Goal: Check status: Check status

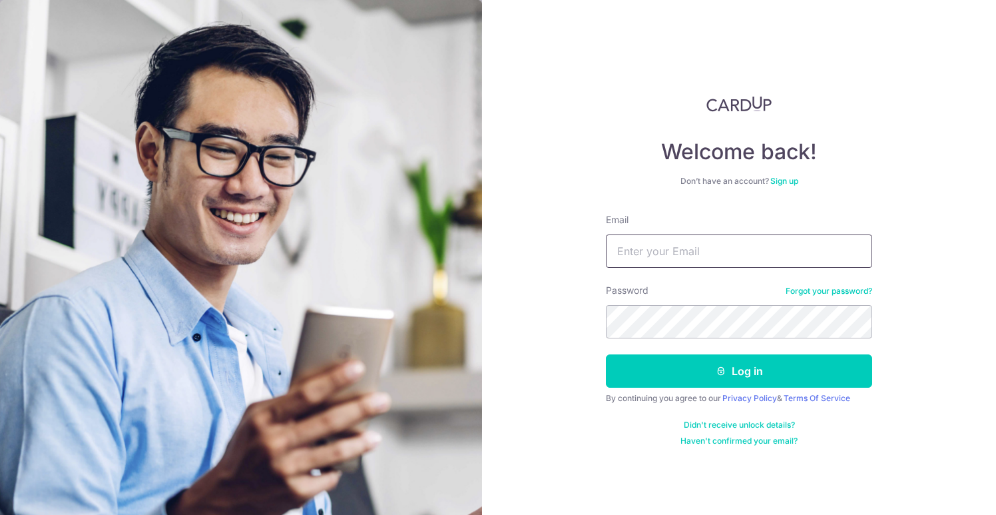
click at [693, 259] on input "Email" at bounding box center [739, 250] width 266 height 33
type input "[EMAIL_ADDRESS][DOMAIN_NAME]"
click at [606, 354] on button "Log in" at bounding box center [739, 370] width 266 height 33
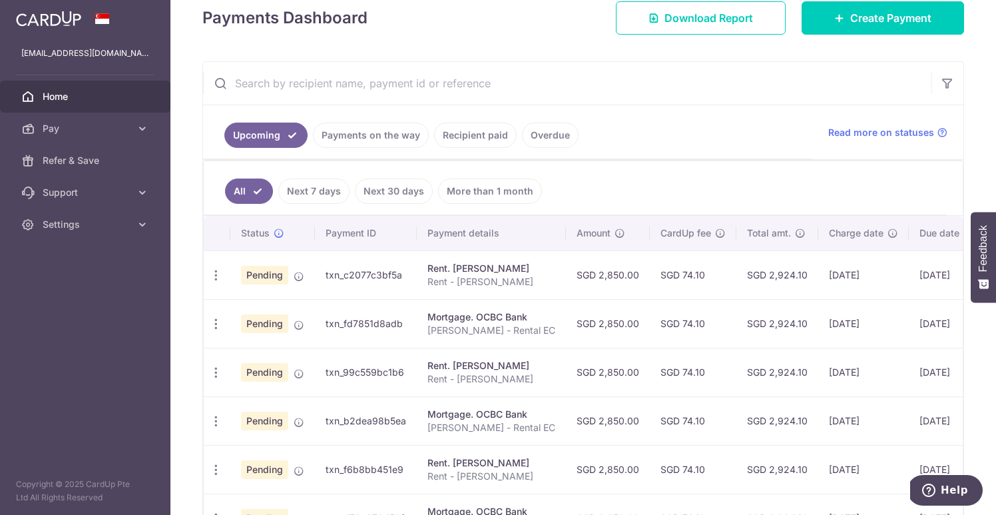
scroll to position [218, 0]
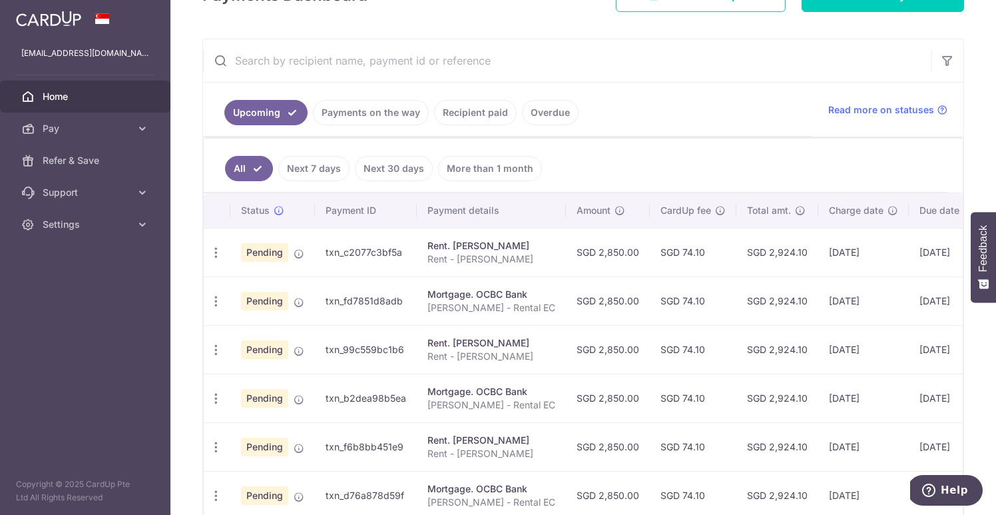
click at [382, 107] on link "Payments on the way" at bounding box center [371, 112] width 116 height 25
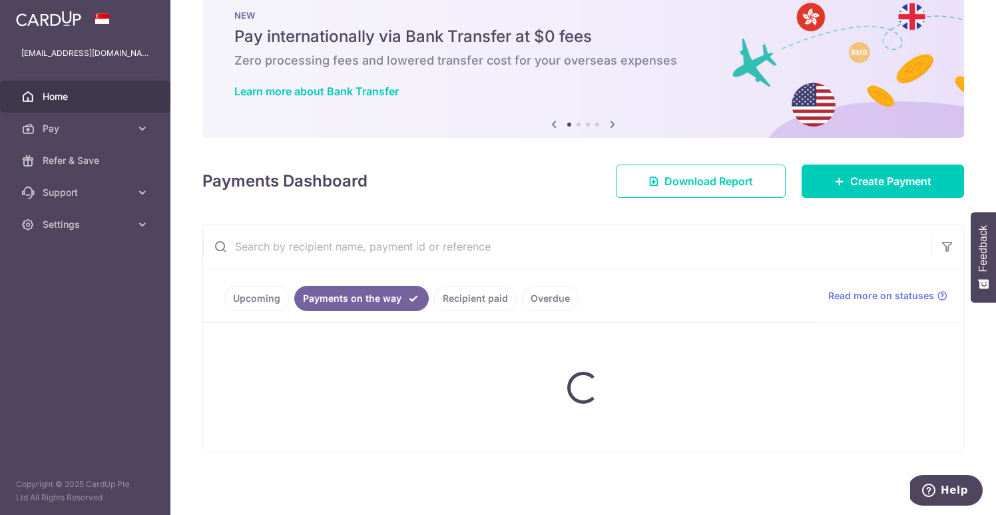
scroll to position [79, 0]
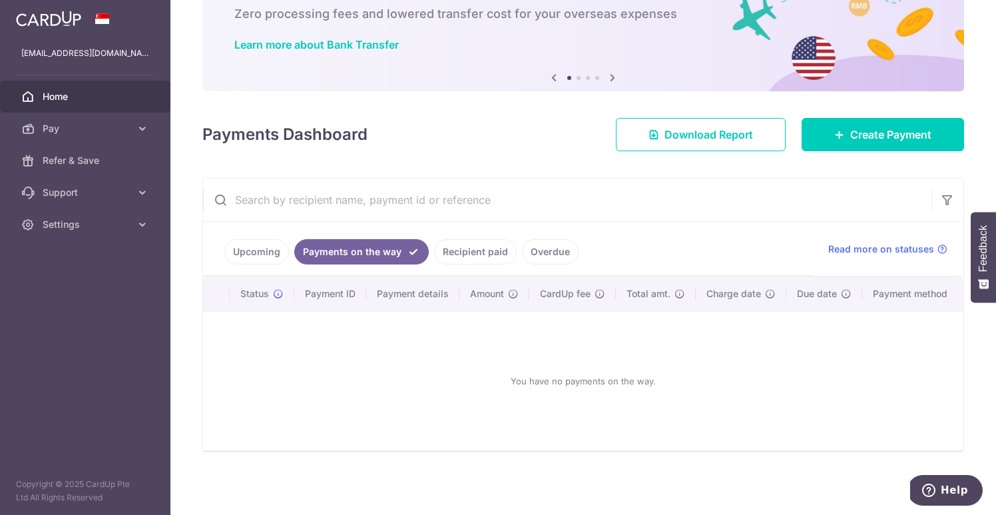
click at [486, 247] on link "Recipient paid" at bounding box center [475, 251] width 83 height 25
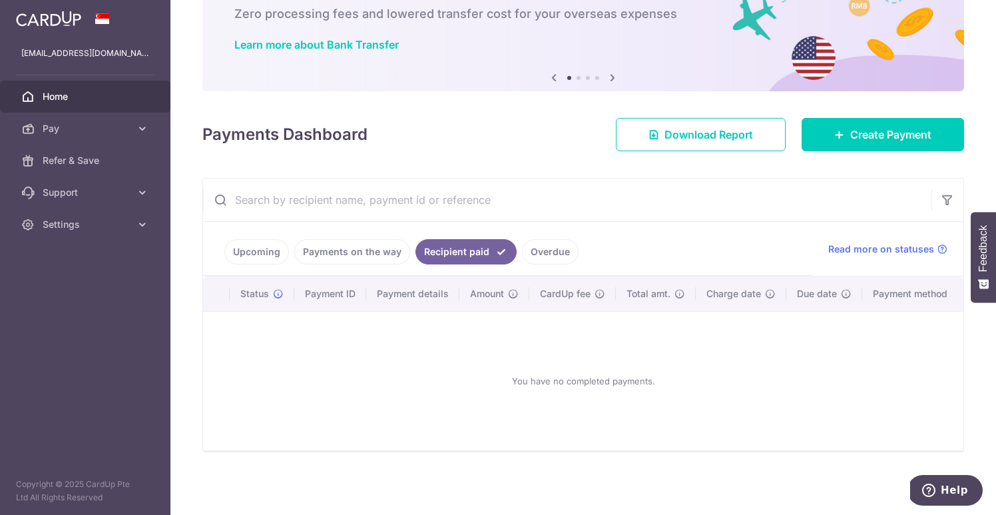
click at [260, 255] on link "Upcoming" at bounding box center [256, 251] width 65 height 25
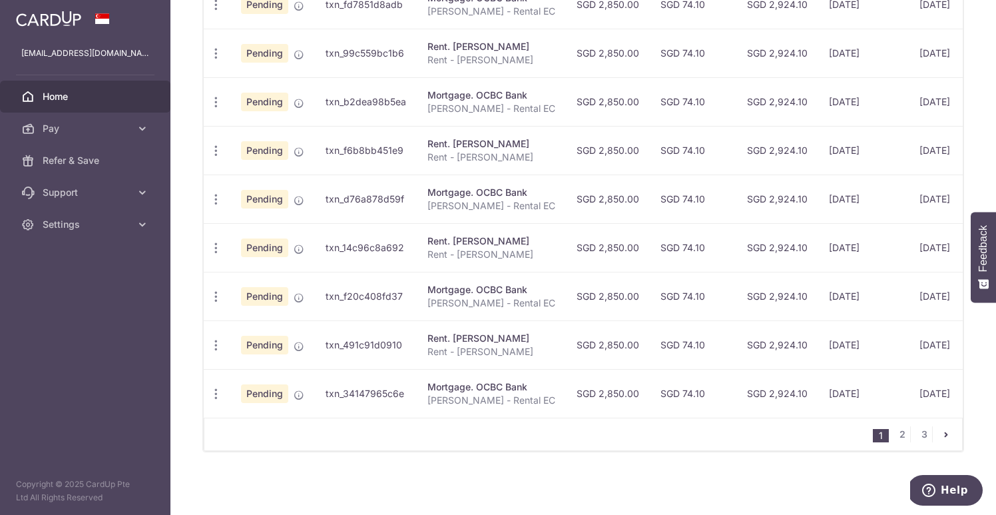
scroll to position [0, 0]
